Goal: Transaction & Acquisition: Purchase product/service

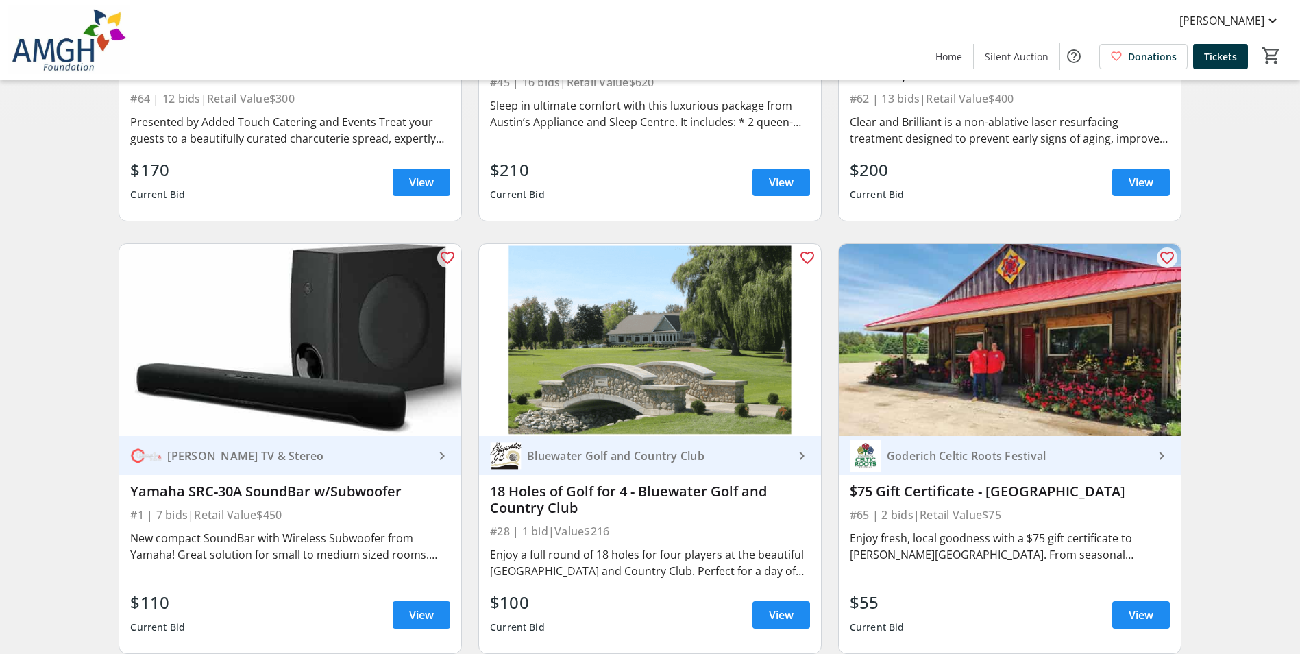
scroll to position [480, 0]
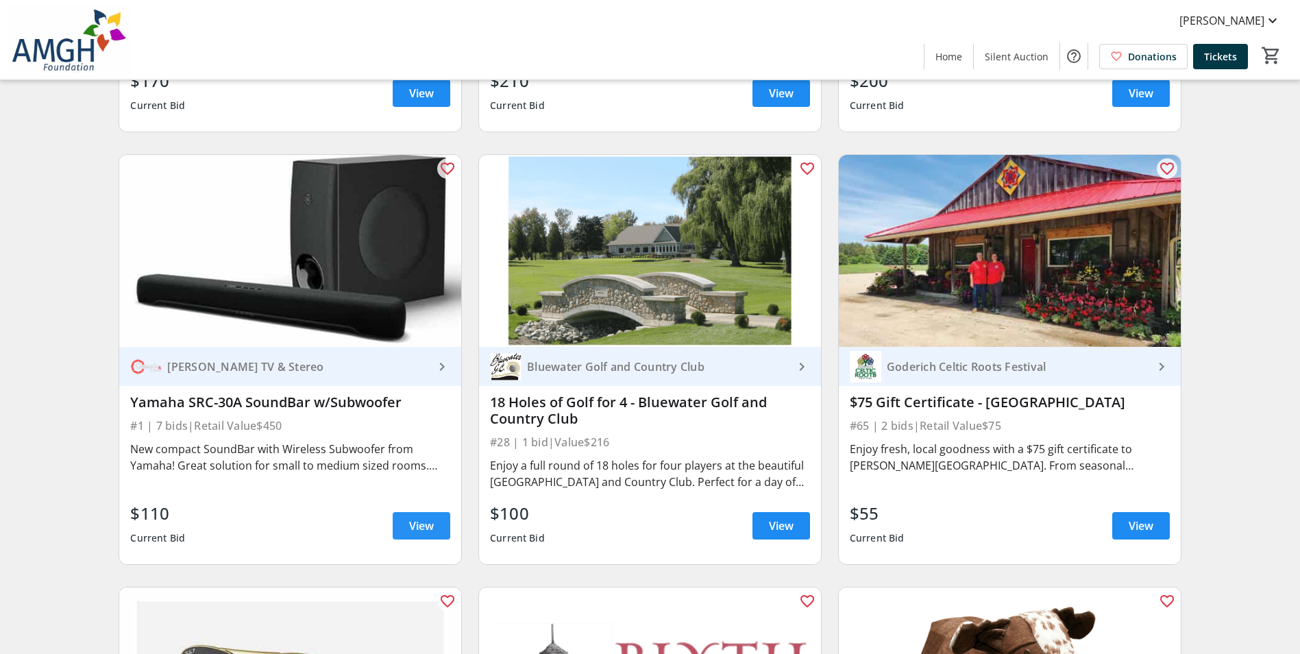
click at [421, 534] on span "View" at bounding box center [421, 525] width 25 height 16
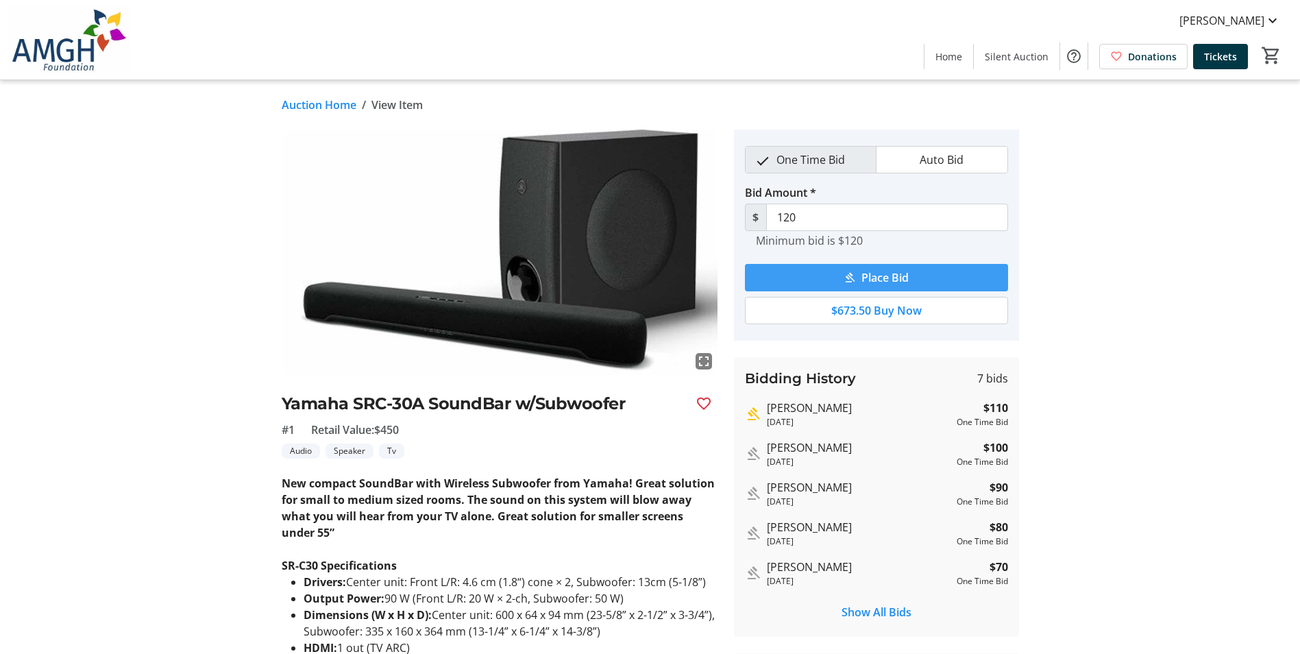
click at [931, 273] on span "submit" at bounding box center [876, 277] width 263 height 33
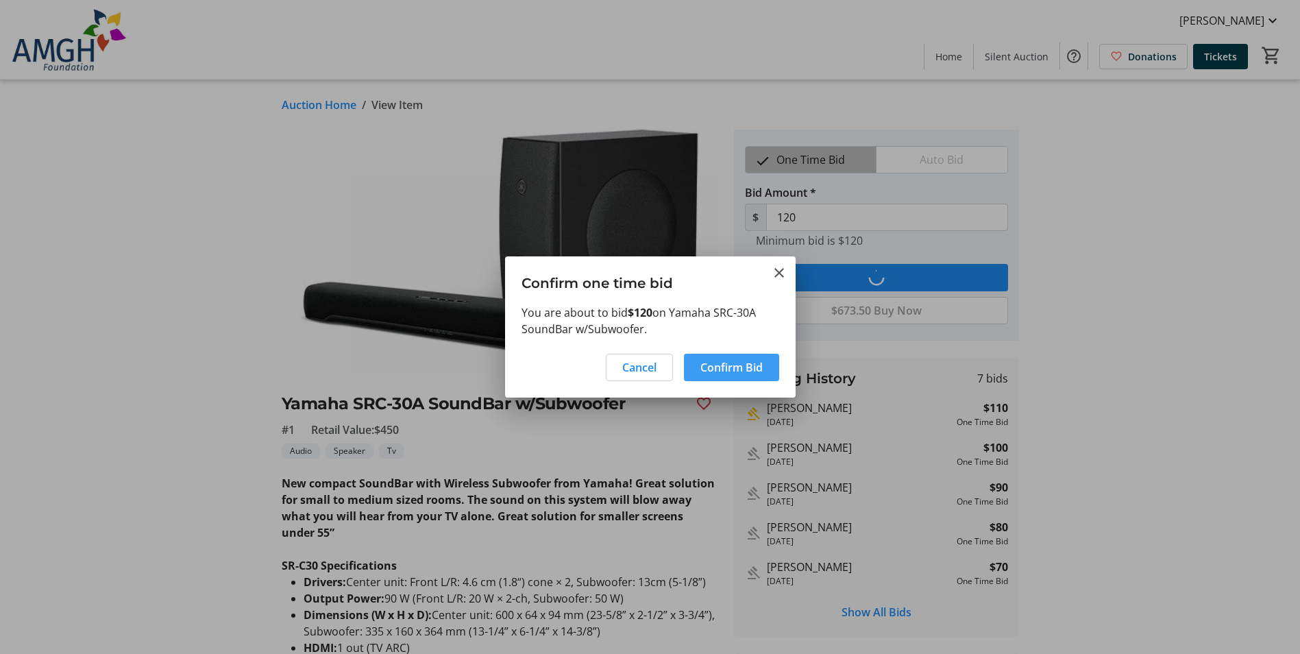
click at [711, 363] on span "Confirm Bid" at bounding box center [732, 367] width 62 height 16
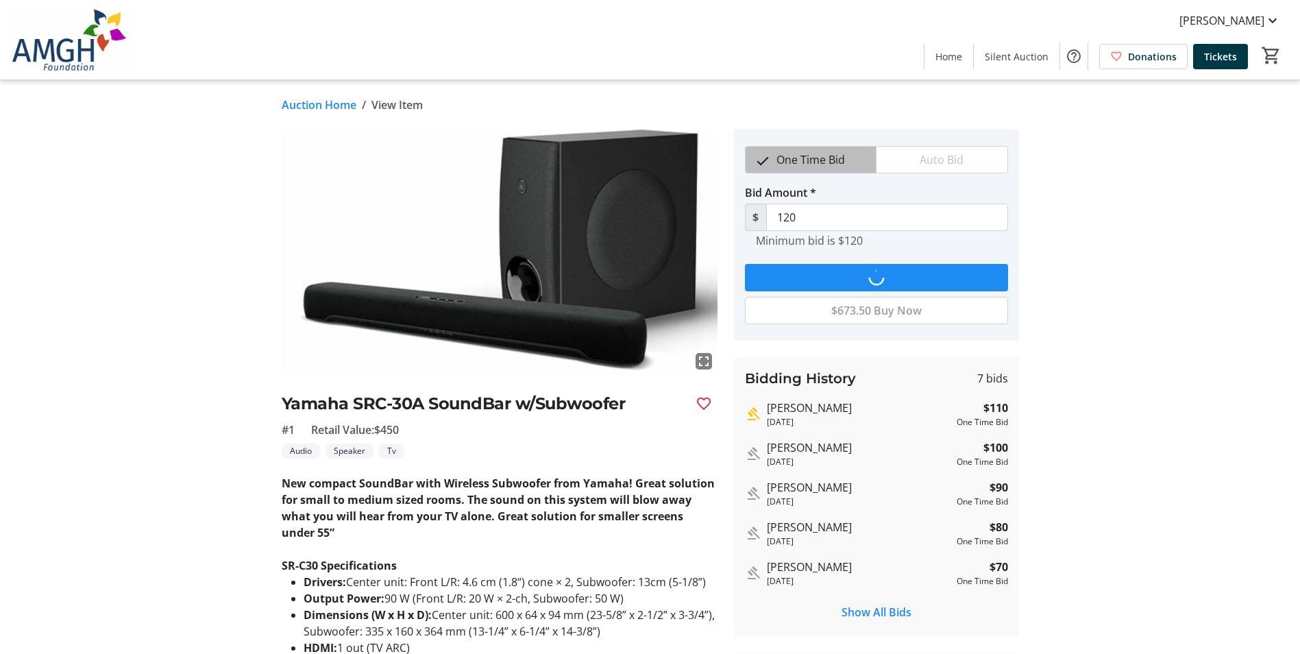
type input "130"
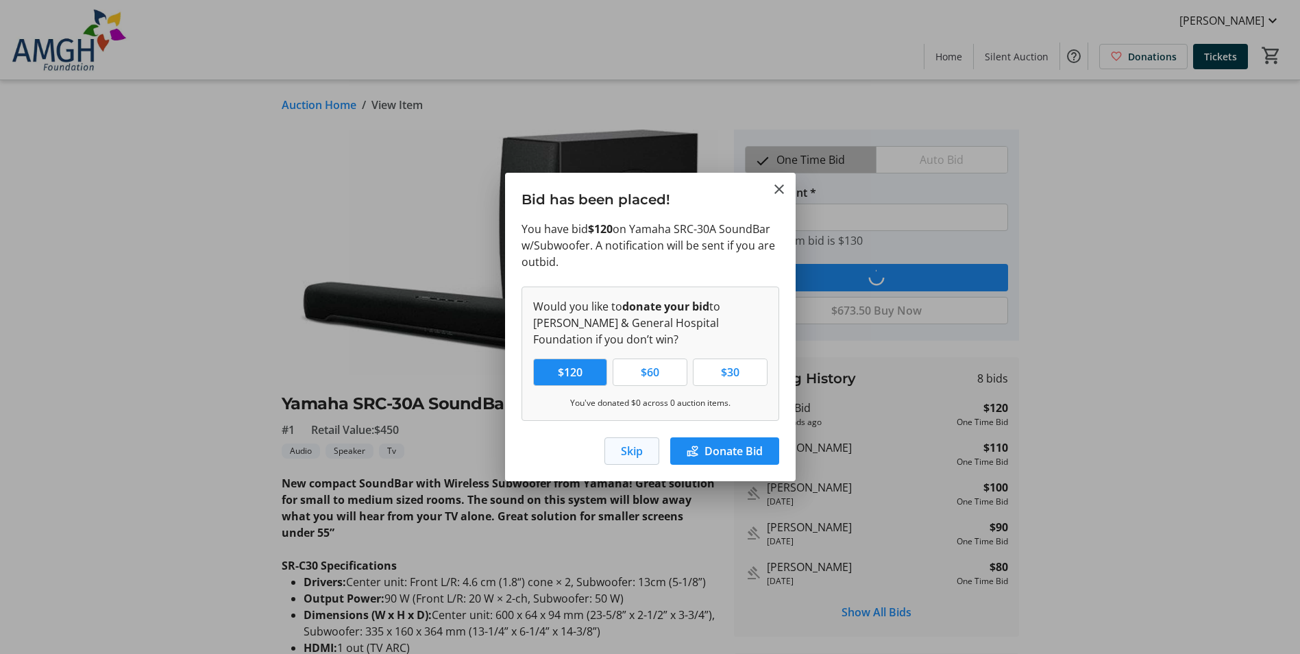
click at [624, 451] on span "Skip" at bounding box center [632, 451] width 22 height 16
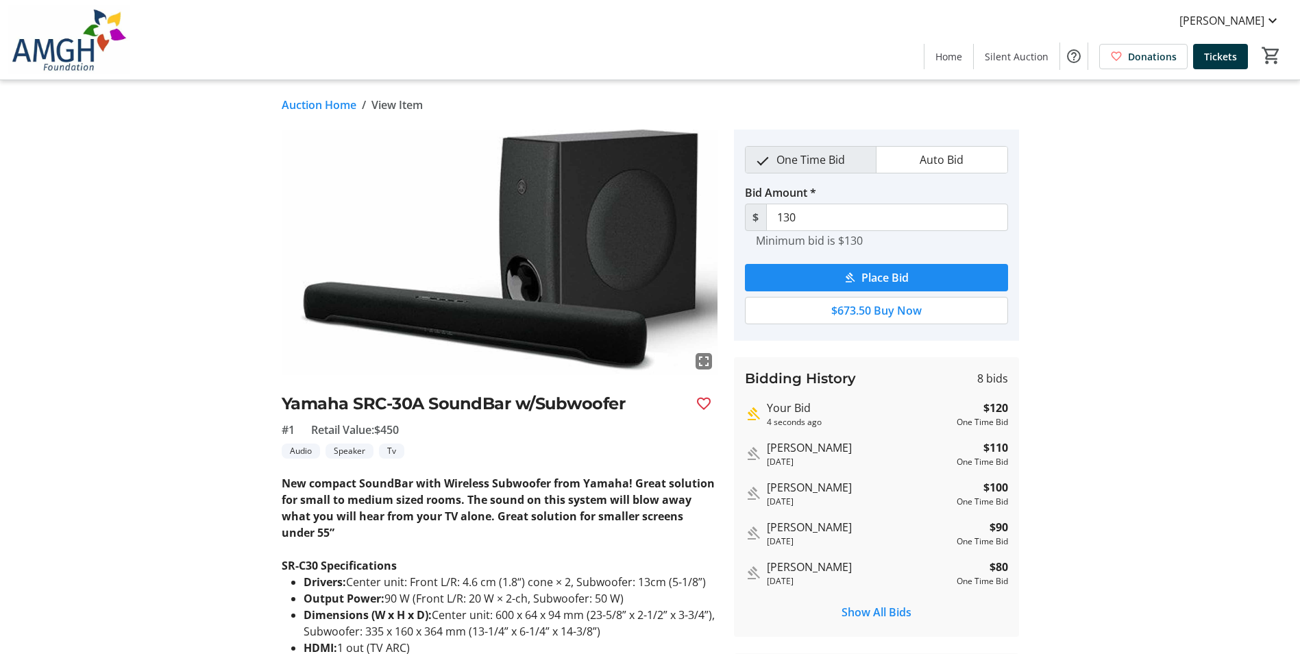
click at [310, 103] on link "Auction Home" at bounding box center [319, 105] width 75 height 16
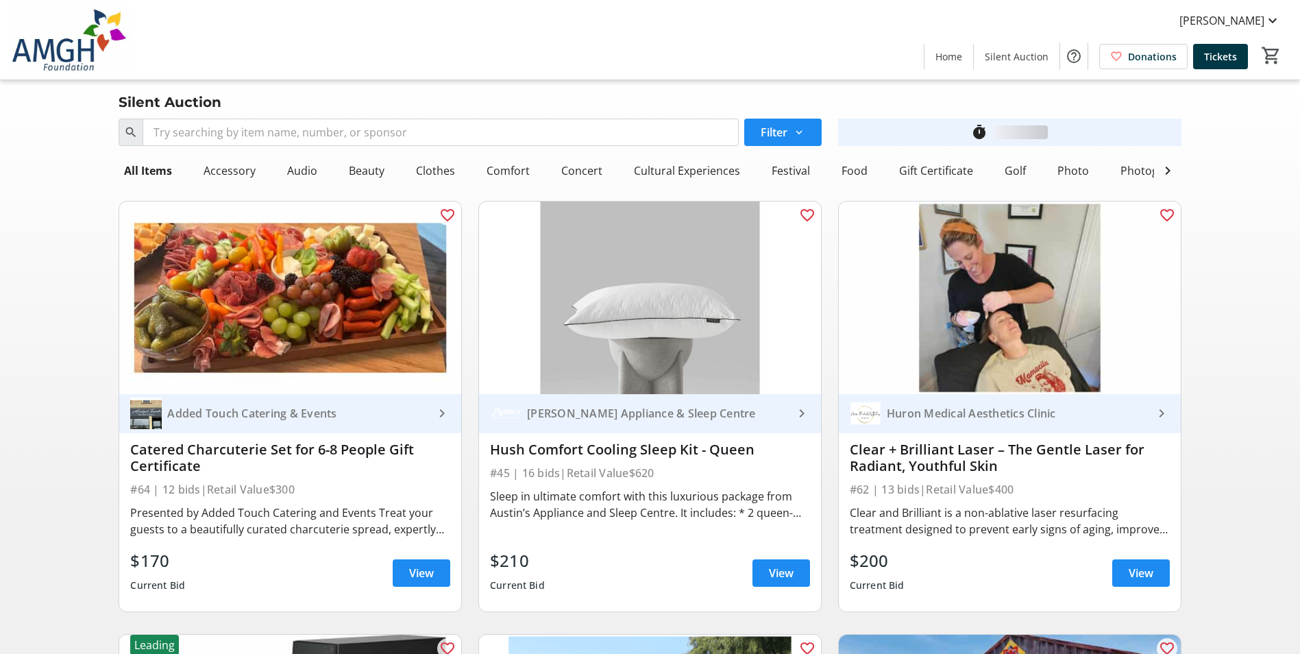
scroll to position [480, 0]
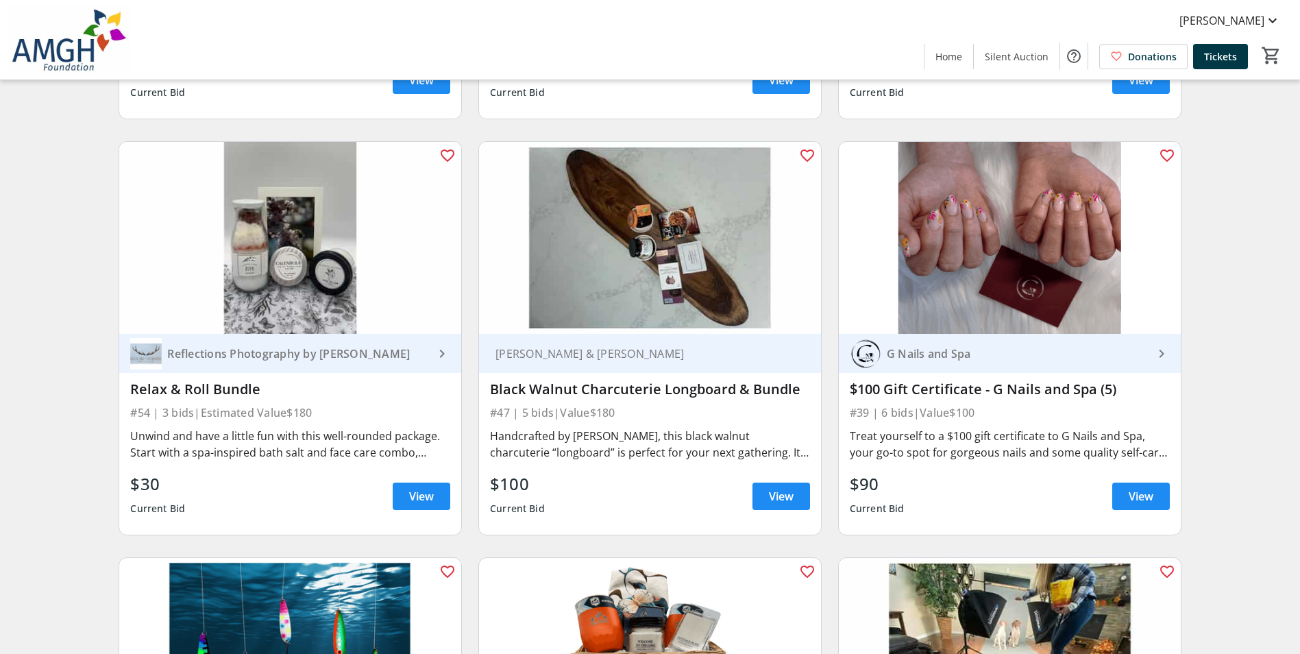
scroll to position [7403, 0]
click at [775, 500] on span "View" at bounding box center [781, 495] width 25 height 16
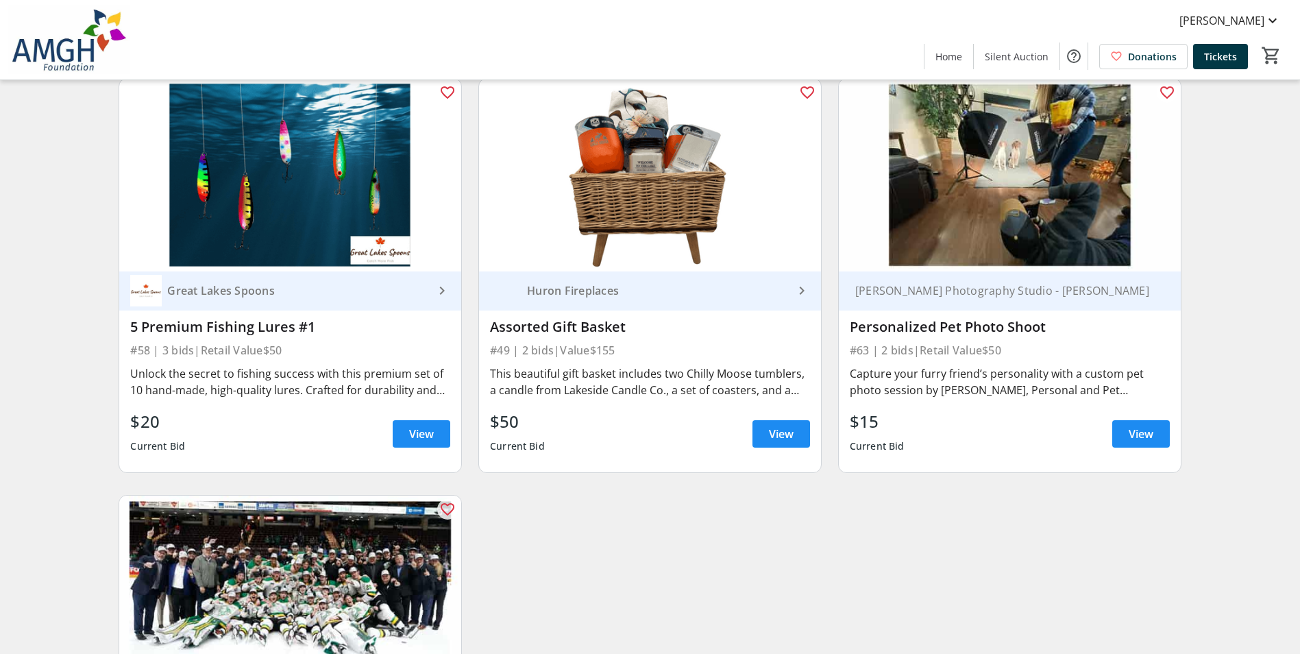
scroll to position [7840, 0]
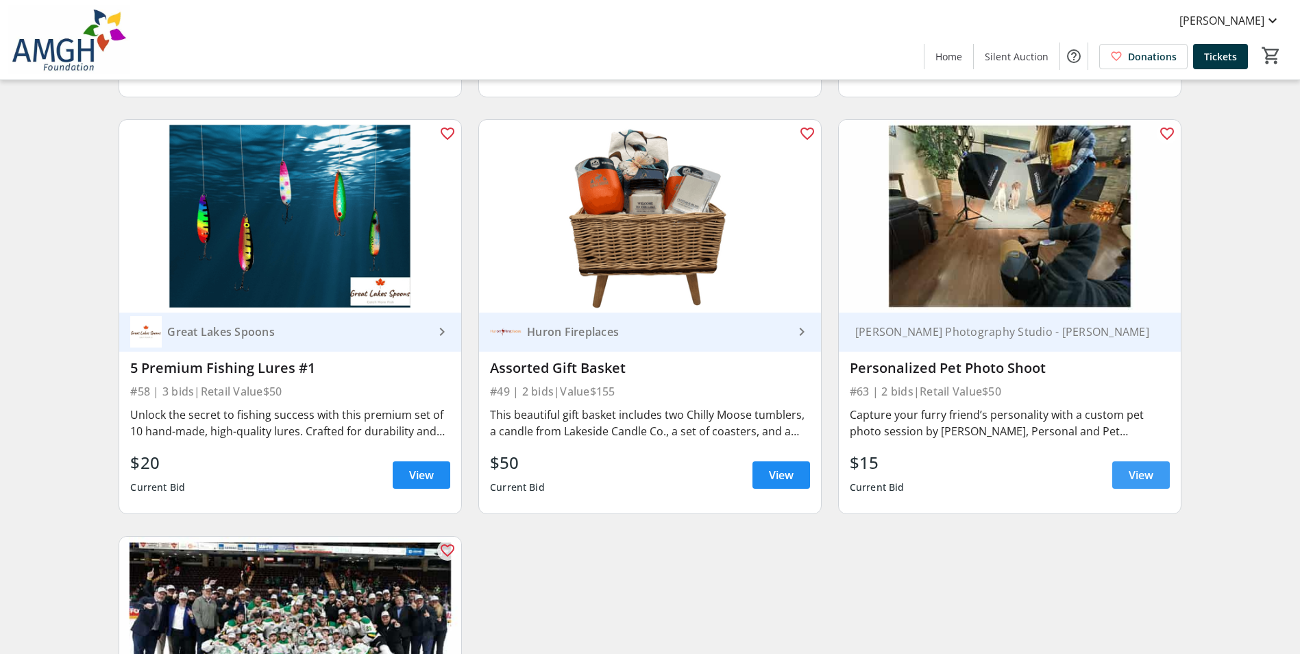
click at [1132, 483] on span "View" at bounding box center [1141, 475] width 25 height 16
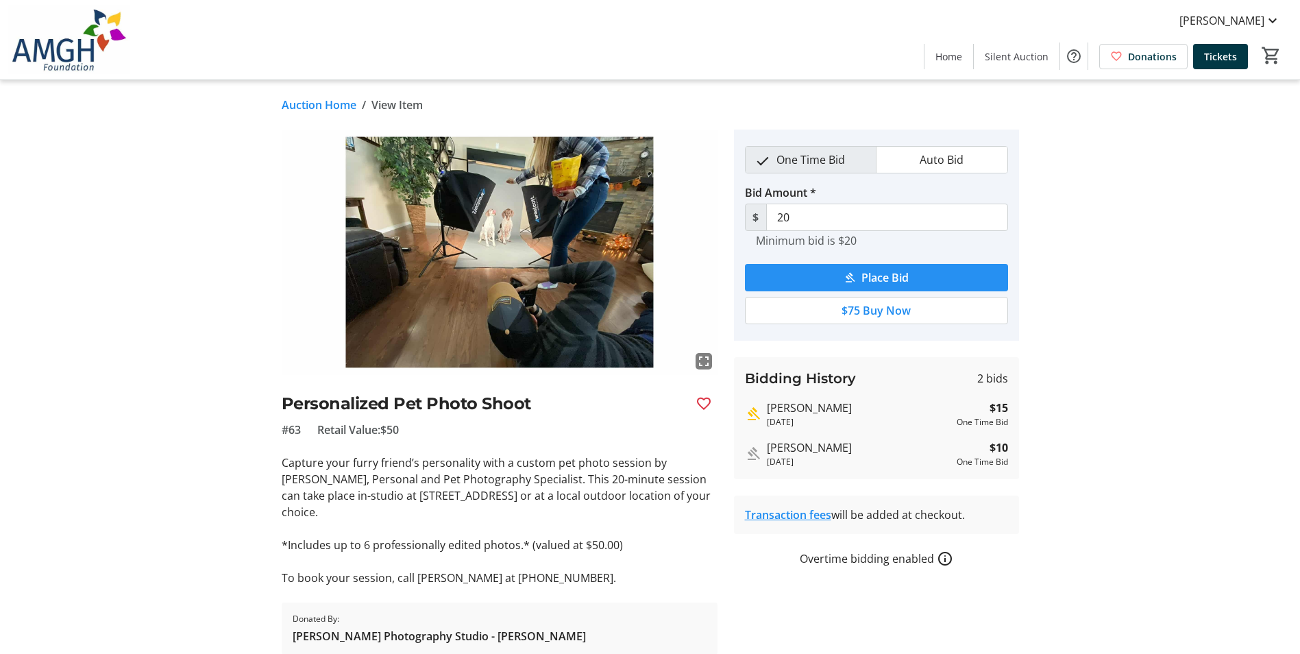
click at [878, 276] on span "Place Bid" at bounding box center [885, 277] width 47 height 16
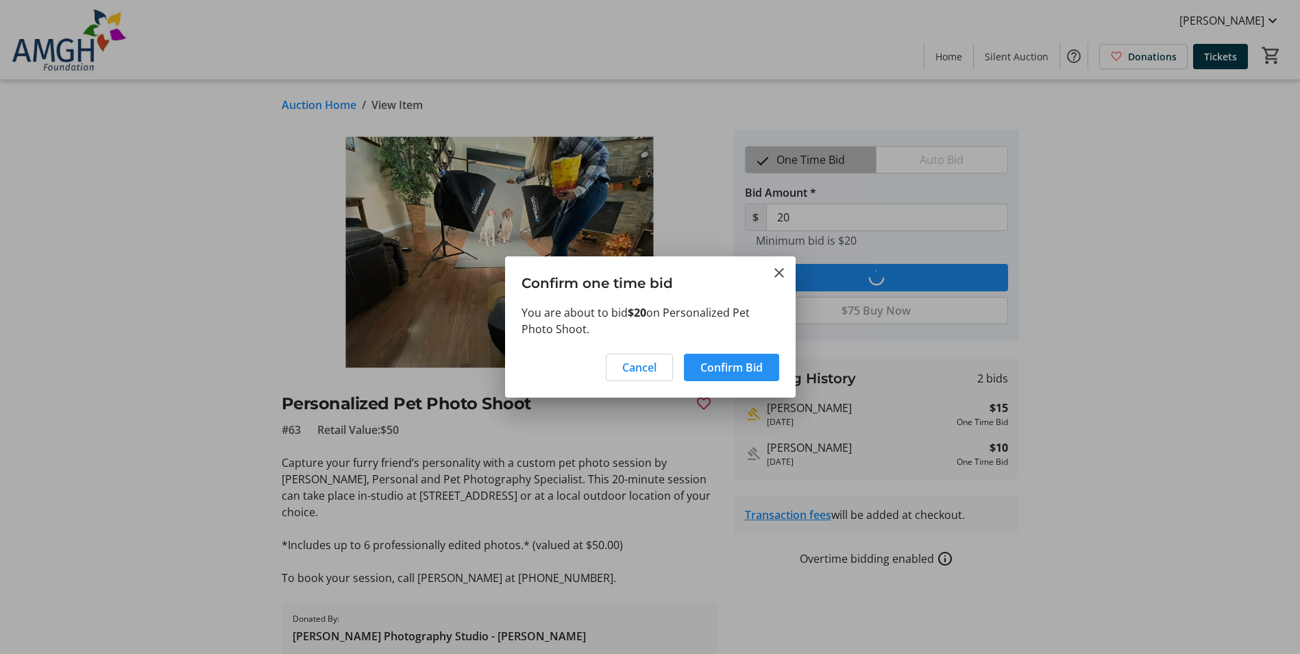
click at [709, 365] on span "Confirm Bid" at bounding box center [732, 367] width 62 height 16
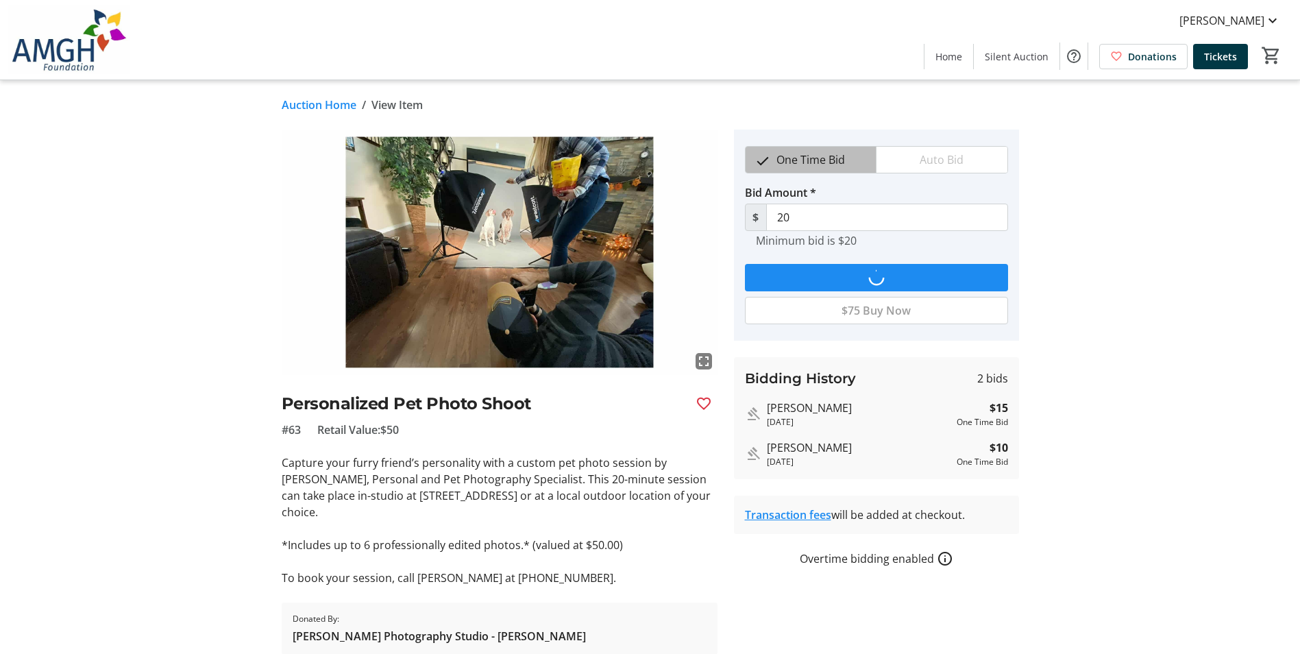
type input "25"
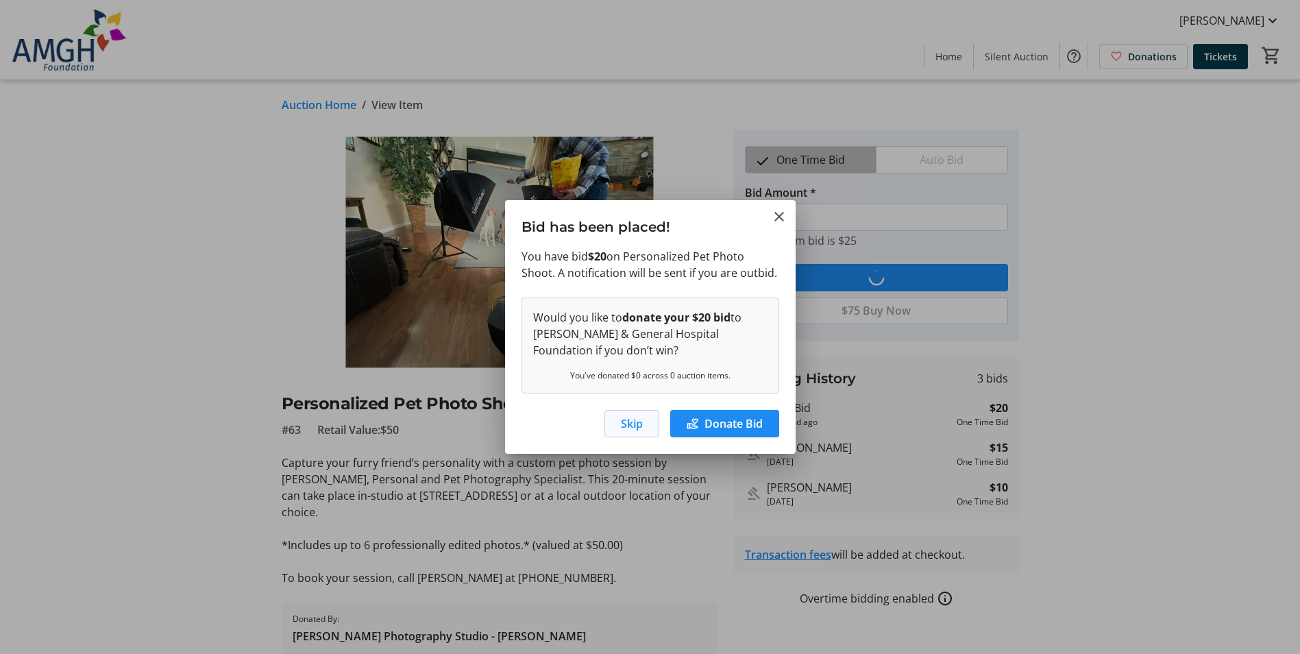
click at [625, 422] on span "Skip" at bounding box center [632, 423] width 22 height 16
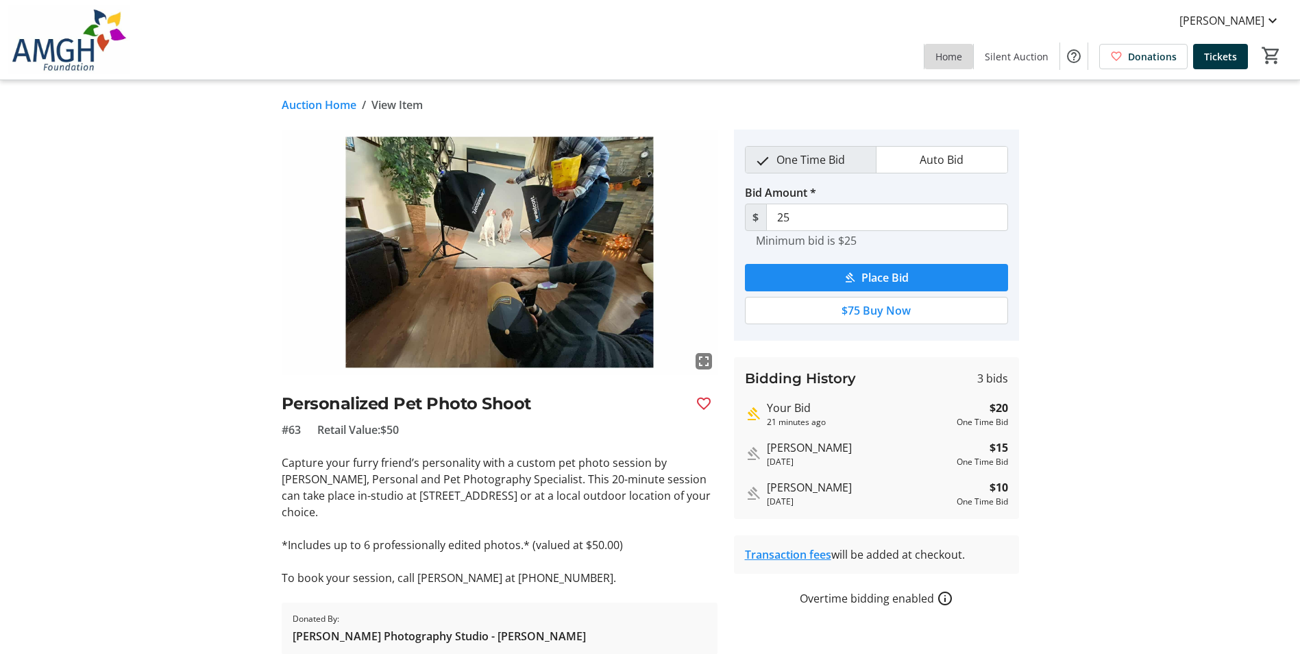
click at [942, 56] on span "Home" at bounding box center [949, 56] width 27 height 14
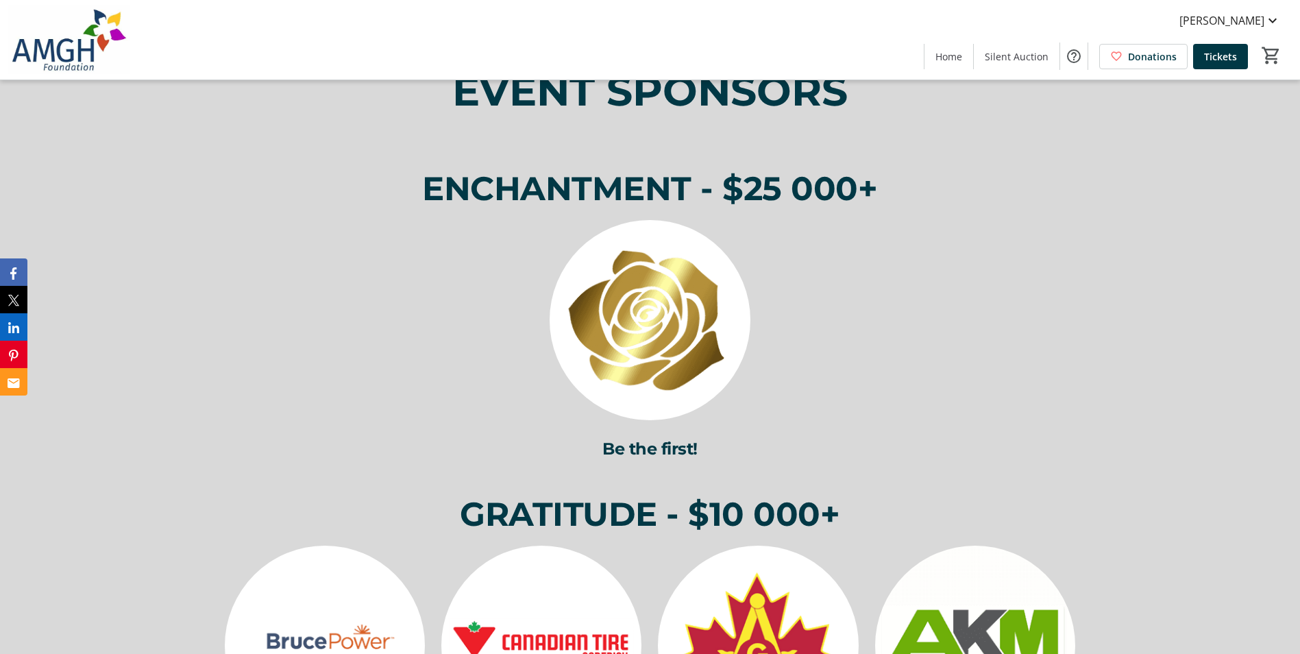
scroll to position [3821, 0]
